Goal: Information Seeking & Learning: Learn about a topic

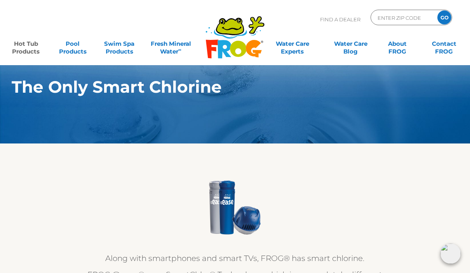
click at [29, 48] on link "Hot Tub Products" at bounding box center [26, 44] width 36 height 16
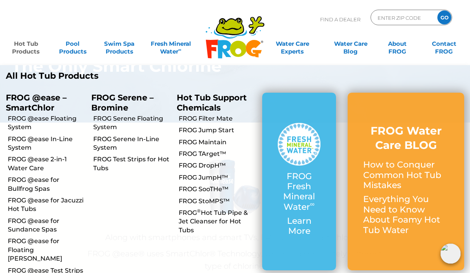
scroll to position [23, 0]
click at [31, 99] on p "FROG @ease – SmartChlor" at bounding box center [43, 102] width 74 height 19
click at [24, 101] on p "FROG @ease – SmartChlor" at bounding box center [43, 102] width 74 height 19
click at [29, 162] on link "FROG @ease 2-in-1 Water Care" at bounding box center [47, 163] width 78 height 17
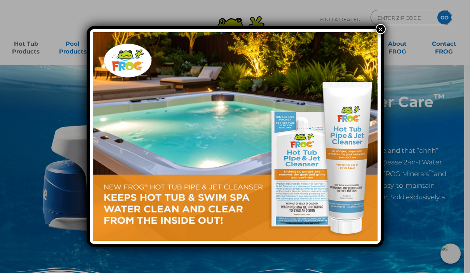
click at [379, 28] on button "×" at bounding box center [380, 29] width 10 height 10
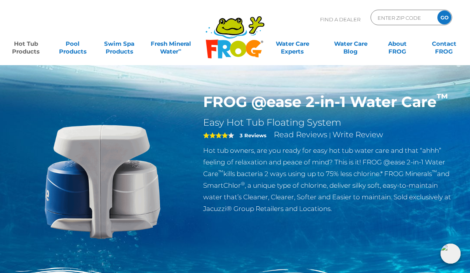
click at [25, 46] on link "Hot Tub Products" at bounding box center [26, 44] width 36 height 16
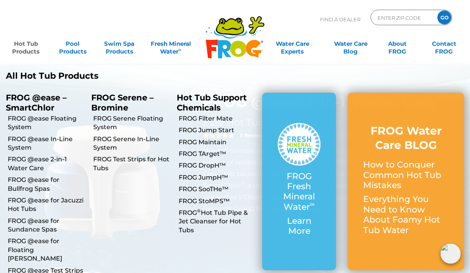
click at [31, 182] on link "FROG @ease for Bullfrog Spas" at bounding box center [47, 184] width 78 height 17
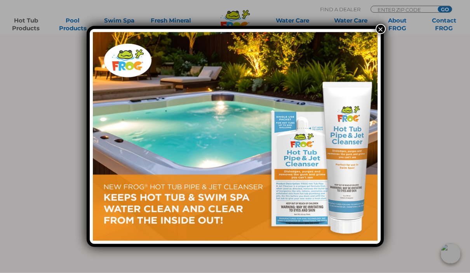
scroll to position [646, 0]
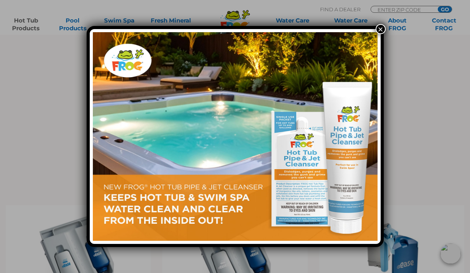
click at [382, 28] on button "×" at bounding box center [380, 29] width 10 height 10
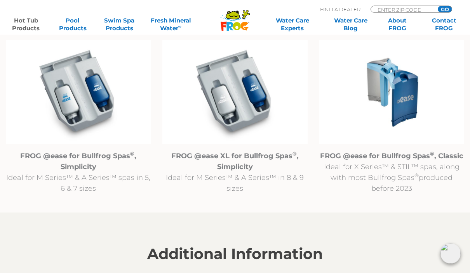
scroll to position [827, 0]
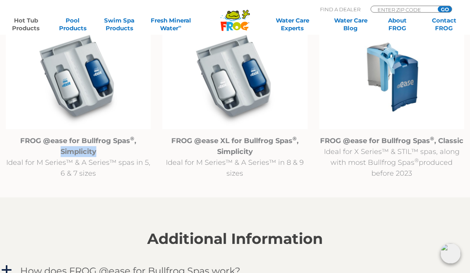
click at [31, 119] on img at bounding box center [78, 77] width 145 height 104
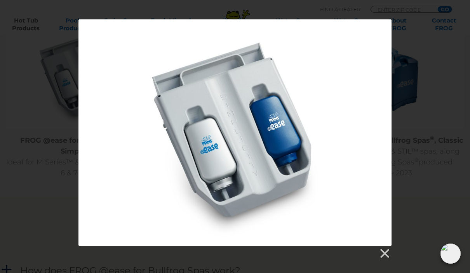
click at [416, 91] on div at bounding box center [235, 139] width 470 height 240
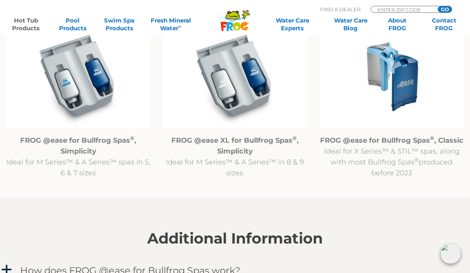
click at [77, 144] on strong "FROG @ease for Bullfrog Spas ® , Simplicity" at bounding box center [78, 145] width 116 height 19
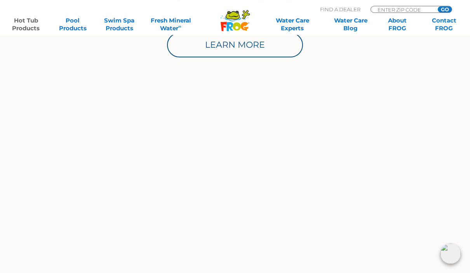
scroll to position [556, 0]
